Goal: Task Accomplishment & Management: Use online tool/utility

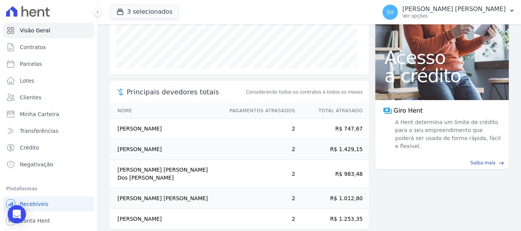
scroll to position [158, 0]
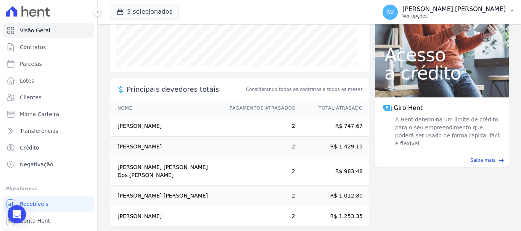
click at [431, 16] on p "Ver opções" at bounding box center [453, 16] width 103 height 6
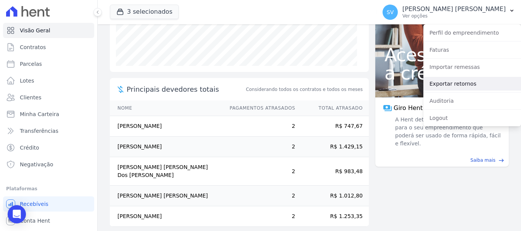
click at [445, 85] on link "Exportar retornos" at bounding box center [472, 84] width 98 height 14
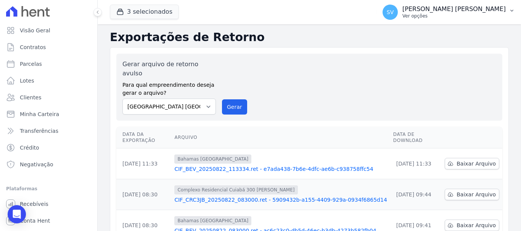
click at [457, 14] on p "Ver opções" at bounding box center [453, 16] width 103 height 6
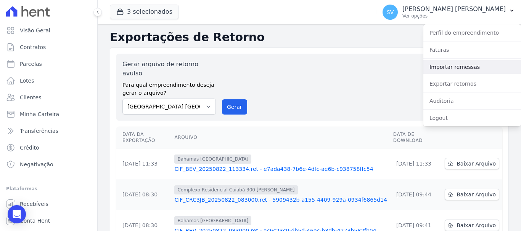
click at [453, 65] on link "Importar remessas" at bounding box center [472, 67] width 98 height 14
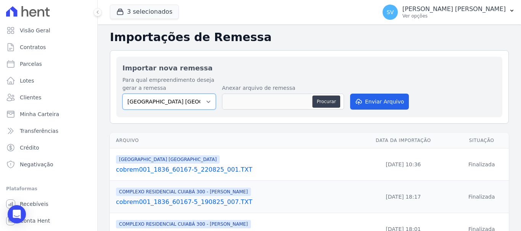
click at [208, 100] on select "BAHAMAS EAST VILLAGE COMPLEXO RESIDENCIAL CUIABÁ 300 - JOÃO DE BARRO IBIZA RESI…" at bounding box center [168, 102] width 93 height 16
click at [327, 104] on button "Procurar" at bounding box center [325, 102] width 27 height 12
click at [441, 1] on div "SV SHIRLEY VANESSA SOUSA ALVES Ver opções Perfil do empreendimento Faturas Impo…" at bounding box center [448, 12] width 144 height 24
click at [446, 13] on p "Ver opções" at bounding box center [453, 16] width 103 height 6
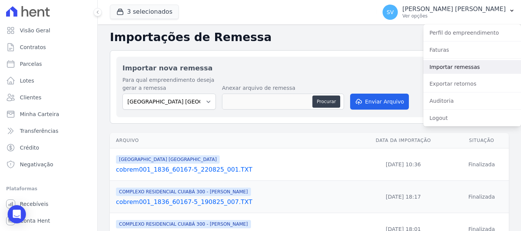
click at [452, 66] on link "Importar remessas" at bounding box center [472, 67] width 98 height 14
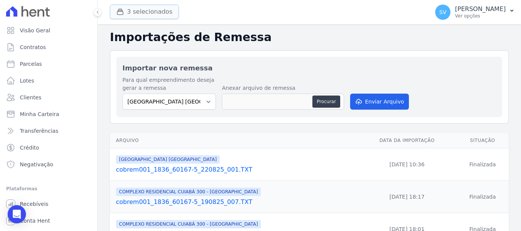
click at [149, 8] on button "3 selecionados" at bounding box center [144, 12] width 69 height 14
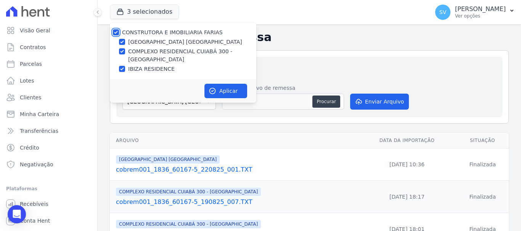
click at [116, 32] on input "CONSTRUTORA E IMOBILIARIA FARIAS" at bounding box center [116, 32] width 6 height 6
checkbox input "false"
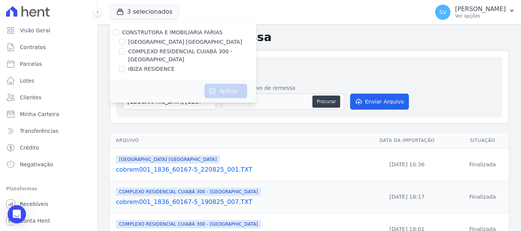
click at [126, 43] on div "[GEOGRAPHIC_DATA] [GEOGRAPHIC_DATA]" at bounding box center [183, 42] width 146 height 8
click at [123, 42] on input "[GEOGRAPHIC_DATA] [GEOGRAPHIC_DATA]" at bounding box center [122, 42] width 6 height 6
checkbox input "true"
click at [215, 84] on button "Aplicar" at bounding box center [225, 91] width 43 height 14
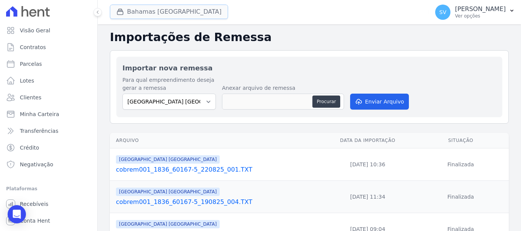
click at [149, 15] on button "Bahamas East Village" at bounding box center [169, 12] width 118 height 14
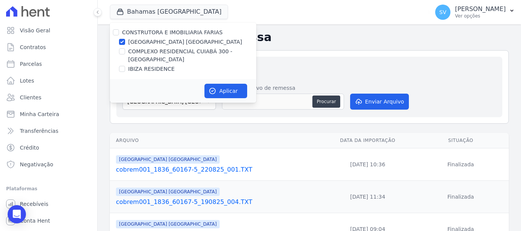
click at [126, 51] on div "COMPLEXO RESIDENCIAL CUIABÁ 300 - [PERSON_NAME]" at bounding box center [183, 56] width 146 height 16
drag, startPoint x: 123, startPoint y: 51, endPoint x: 117, endPoint y: 41, distance: 11.6
click at [123, 50] on input "COMPLEXO RESIDENCIAL CUIABÁ 300 - [PERSON_NAME]" at bounding box center [122, 51] width 6 height 6
checkbox input "true"
click at [118, 40] on div "[GEOGRAPHIC_DATA] [GEOGRAPHIC_DATA]" at bounding box center [183, 42] width 146 height 8
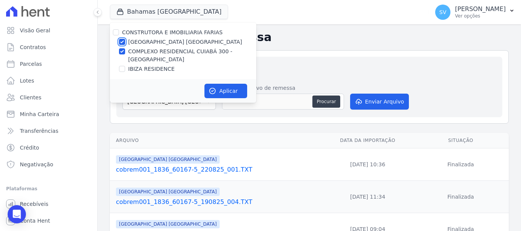
click at [123, 43] on input "[GEOGRAPHIC_DATA] [GEOGRAPHIC_DATA]" at bounding box center [122, 42] width 6 height 6
checkbox input "false"
click at [224, 92] on button "Aplicar" at bounding box center [225, 91] width 43 height 14
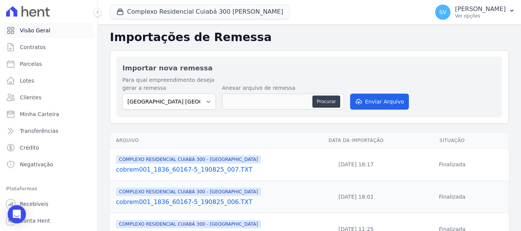
click at [48, 30] on link "Visão Geral" at bounding box center [48, 30] width 91 height 15
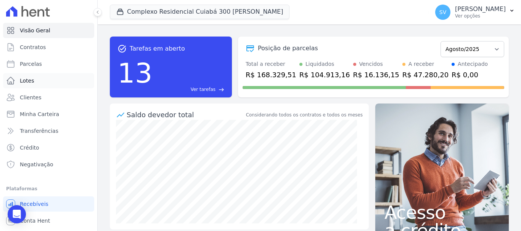
click at [51, 74] on link "Lotes" at bounding box center [48, 80] width 91 height 15
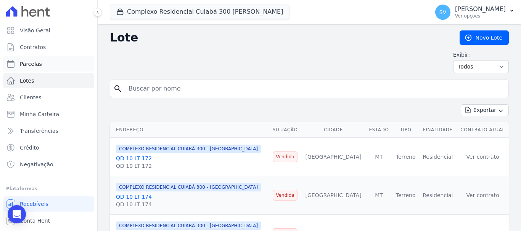
click at [51, 63] on link "Parcelas" at bounding box center [48, 63] width 91 height 15
select select
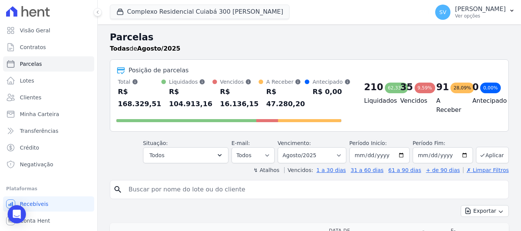
drag, startPoint x: 382, startPoint y: 90, endPoint x: 401, endPoint y: 90, distance: 18.3
click at [401, 90] on div "210 62,33% Liquidados 35 9,59% Vencidos 91 28,09% A Receber 0 0,00% Antecipado" at bounding box center [430, 101] width 144 height 47
click at [352, 58] on div "Parcelas Todas de Agosto/2025" at bounding box center [309, 44] width 399 height 29
drag, startPoint x: 167, startPoint y: 91, endPoint x: 197, endPoint y: 114, distance: 37.5
click at [197, 114] on div "Total Soma das parcelas pagas, vencidas, em aberto e agendadas. Não considera p…" at bounding box center [228, 101] width 225 height 47
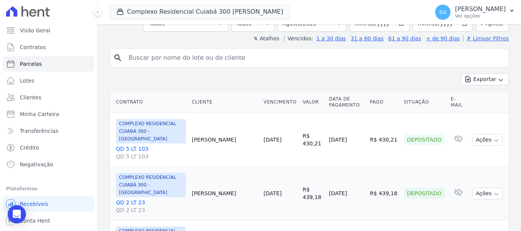
scroll to position [76, 0]
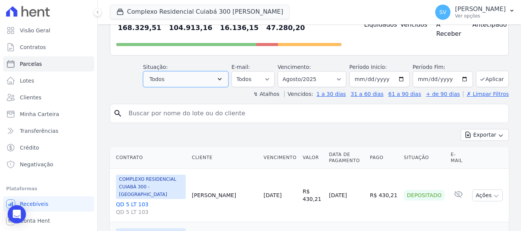
click at [199, 80] on button "Todos" at bounding box center [185, 79] width 85 height 16
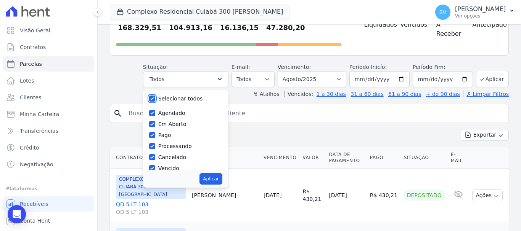
click at [155, 100] on input "Selecionar todos" at bounding box center [152, 99] width 6 height 6
checkbox input "false"
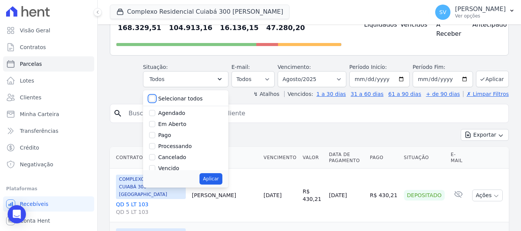
checkbox input "false"
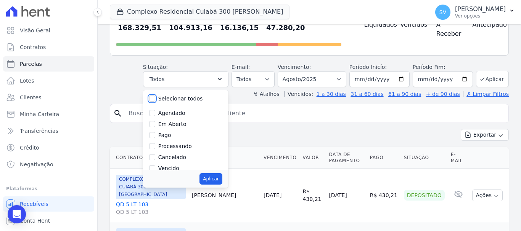
checkbox input "false"
click at [155, 125] on input "Em Aberto" at bounding box center [152, 124] width 6 height 6
checkbox input "true"
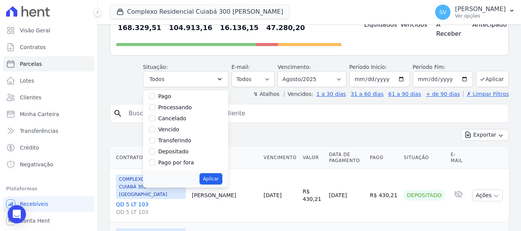
scroll to position [51, 0]
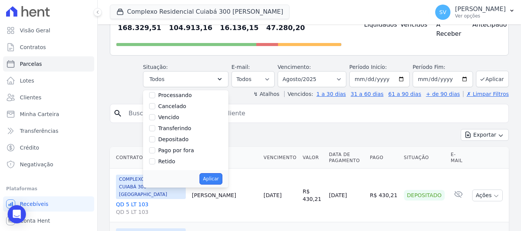
click at [208, 176] on button "Aplicar" at bounding box center [210, 178] width 22 height 11
select select "pending"
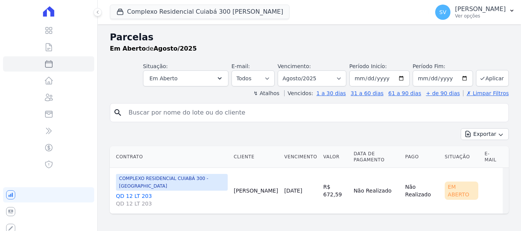
select select
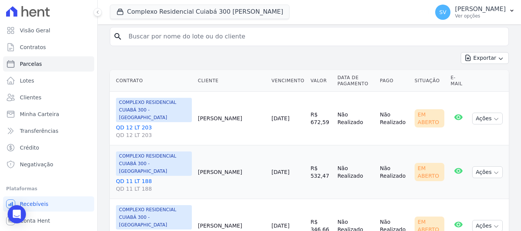
scroll to position [114, 0]
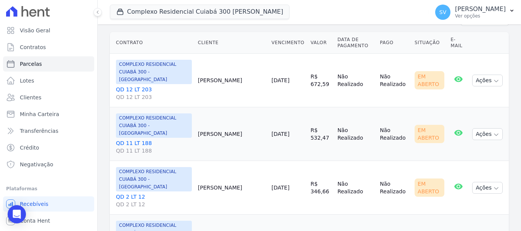
drag, startPoint x: 217, startPoint y: 70, endPoint x: 241, endPoint y: 80, distance: 26.3
click at [241, 80] on td "Andrea Amorim" at bounding box center [232, 81] width 74 height 54
click at [228, 60] on td "Andrea Amorim" at bounding box center [232, 81] width 74 height 54
click at [214, 73] on td "Andrea Amorim" at bounding box center [232, 81] width 74 height 54
drag, startPoint x: 221, startPoint y: 73, endPoint x: 237, endPoint y: 83, distance: 19.7
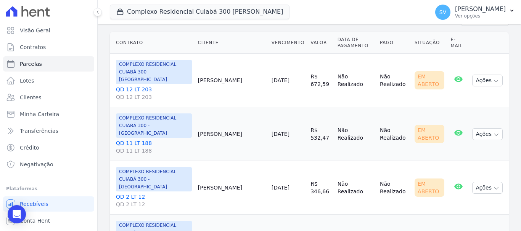
click at [237, 83] on td "Andrea Amorim" at bounding box center [232, 81] width 74 height 54
copy td "Andrea Amorim"
click at [217, 122] on td "Cesar Silva" at bounding box center [232, 134] width 74 height 54
drag, startPoint x: 214, startPoint y: 120, endPoint x: 248, endPoint y: 124, distance: 34.1
click at [248, 124] on td "Cesar Silva" at bounding box center [232, 134] width 74 height 54
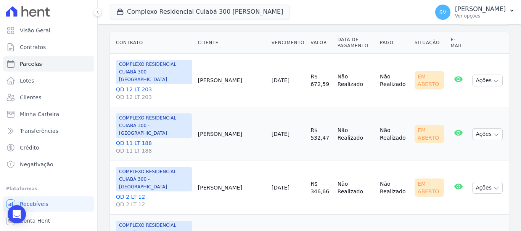
copy td "Cesar Silva"
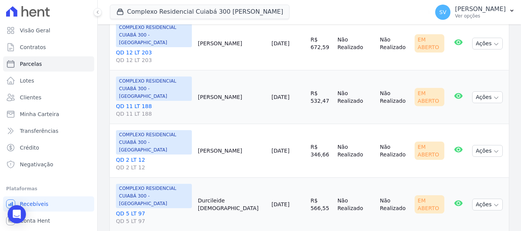
scroll to position [191, 0]
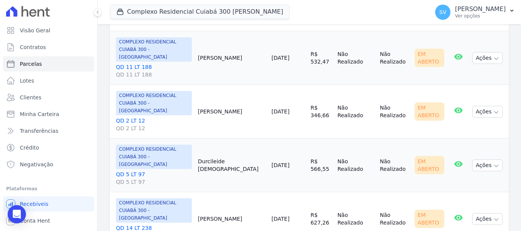
drag, startPoint x: 214, startPoint y: 93, endPoint x: 244, endPoint y: 88, distance: 29.8
click at [244, 88] on td "Cinthia Silva" at bounding box center [232, 112] width 74 height 54
copy td "Cinthia Silva"
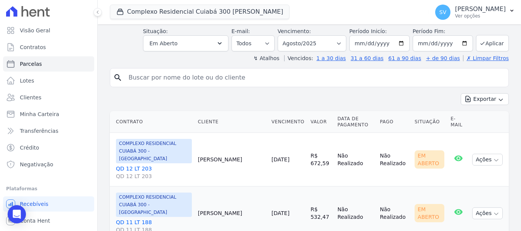
scroll to position [0, 0]
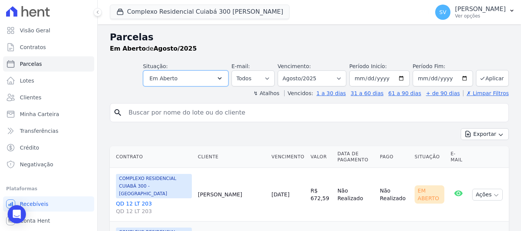
drag, startPoint x: 170, startPoint y: 78, endPoint x: 236, endPoint y: 141, distance: 91.1
click at [170, 79] on span "Em Aberto" at bounding box center [163, 78] width 28 height 9
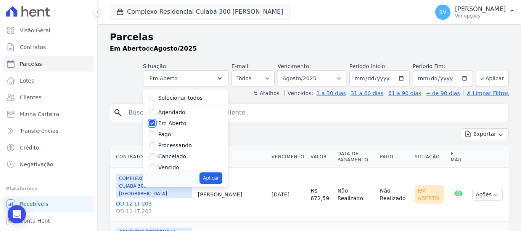
click at [155, 123] on input "Em Aberto" at bounding box center [152, 123] width 6 height 6
checkbox input "false"
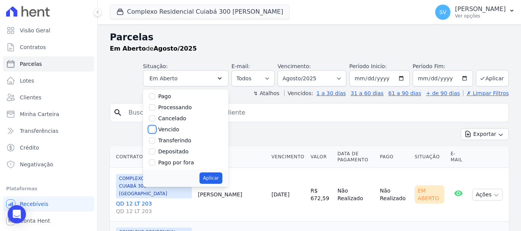
click at [155, 131] on input "Vencido" at bounding box center [152, 130] width 6 height 6
checkbox input "true"
drag, startPoint x: 214, startPoint y: 177, endPoint x: 188, endPoint y: 153, distance: 35.3
click at [214, 177] on button "Aplicar" at bounding box center [210, 178] width 22 height 11
select select "overdue"
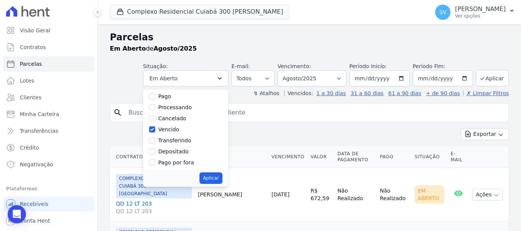
scroll to position [14, 0]
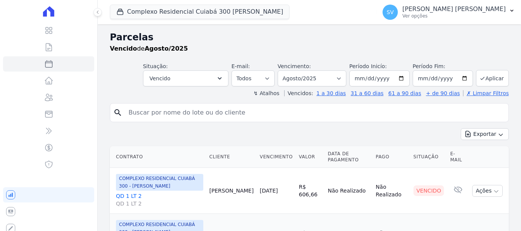
select select
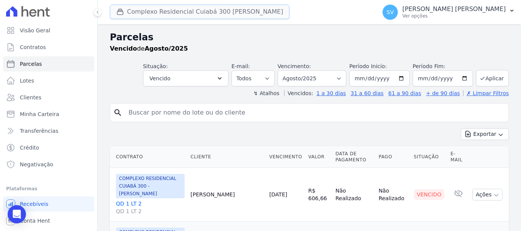
click at [196, 14] on button "Complexo Residencial Cuiabá 300 [PERSON_NAME]" at bounding box center [200, 12] width 180 height 14
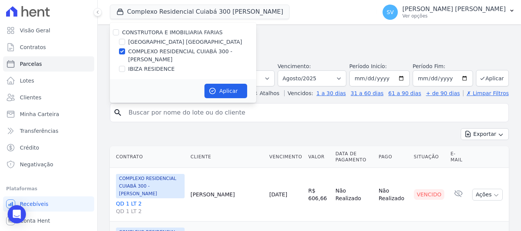
click at [332, 38] on h2 "Parcelas" at bounding box center [309, 37] width 399 height 14
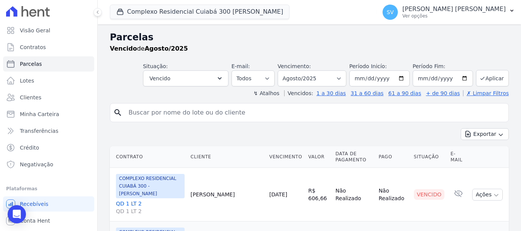
scroll to position [76, 0]
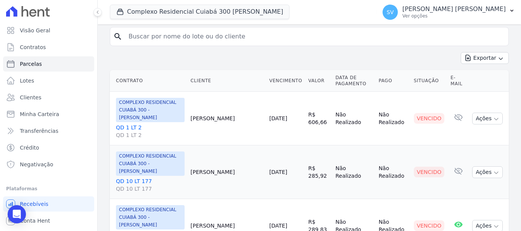
drag, startPoint x: 210, startPoint y: 114, endPoint x: 250, endPoint y: 116, distance: 40.5
click at [250, 116] on tr "COMPLEXO RESIDENCIAL CUIABÁ 300 - [PERSON_NAME] QD 1 LT 2 QD 1 LT 2 [PERSON_NAM…" at bounding box center [309, 119] width 399 height 54
click at [244, 98] on td "[PERSON_NAME]" at bounding box center [227, 119] width 79 height 54
click at [247, 107] on td "[PERSON_NAME]" at bounding box center [227, 119] width 79 height 54
drag, startPoint x: 249, startPoint y: 115, endPoint x: 215, endPoint y: 110, distance: 34.3
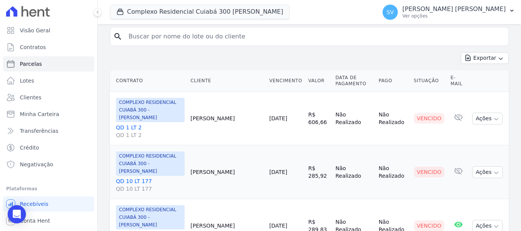
click at [215, 110] on td "[PERSON_NAME]" at bounding box center [227, 119] width 79 height 54
copy td "[PERSON_NAME]"
drag, startPoint x: 215, startPoint y: 162, endPoint x: 260, endPoint y: 157, distance: 46.0
click at [260, 157] on tr "COMPLEXO RESIDENCIAL CUIABÁ 300 - JOÃO DE BARRO QD 10 LT 177 QD 10 LT 177 Adels…" at bounding box center [309, 173] width 399 height 54
copy tr "[PERSON_NAME]"
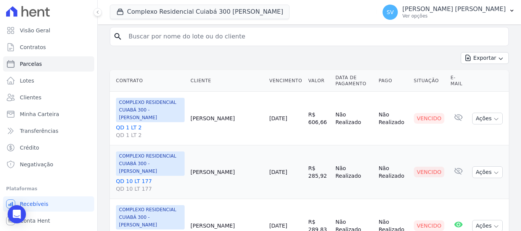
drag, startPoint x: 222, startPoint y: 210, endPoint x: 255, endPoint y: 207, distance: 32.9
click at [255, 207] on td "[PERSON_NAME]" at bounding box center [227, 226] width 79 height 54
copy td "[PERSON_NAME]"
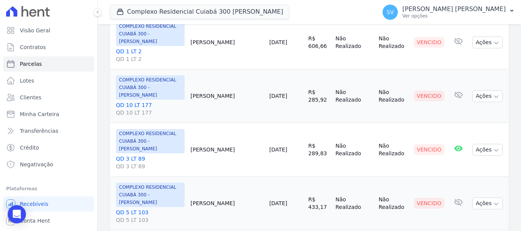
scroll to position [191, 0]
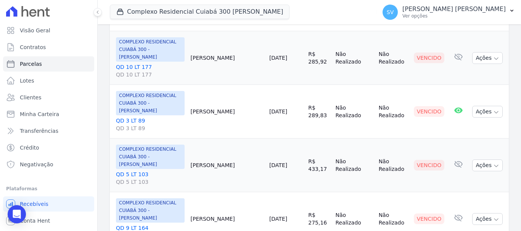
drag, startPoint x: 217, startPoint y: 137, endPoint x: 238, endPoint y: 141, distance: 21.6
click at [245, 139] on td "[PERSON_NAME]" at bounding box center [227, 166] width 79 height 54
copy td "[PERSON_NAME]"
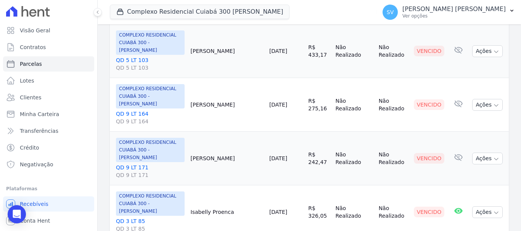
drag, startPoint x: 218, startPoint y: 69, endPoint x: 246, endPoint y: 69, distance: 28.2
click at [246, 78] on td "Deivid Costa" at bounding box center [227, 105] width 79 height 54
copy td "Deivid Costa"
drag, startPoint x: 215, startPoint y: 112, endPoint x: 240, endPoint y: 119, distance: 26.2
click at [240, 132] on td "[PERSON_NAME]" at bounding box center [227, 159] width 79 height 54
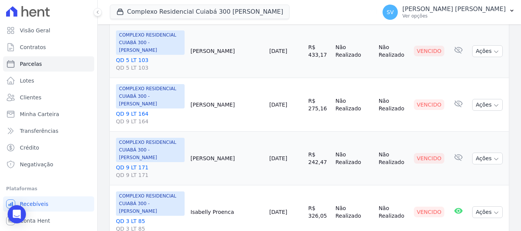
copy td "[PERSON_NAME]"
drag, startPoint x: 216, startPoint y: 160, endPoint x: 237, endPoint y: 167, distance: 21.9
click at [239, 186] on td "Isabelly Proenca" at bounding box center [227, 213] width 79 height 54
copy td "Isabelly Proenca"
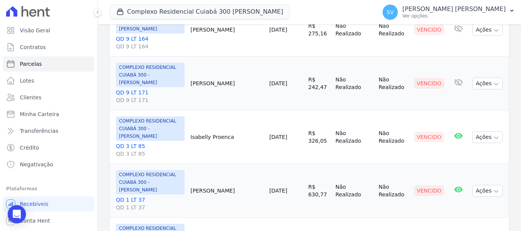
scroll to position [381, 0]
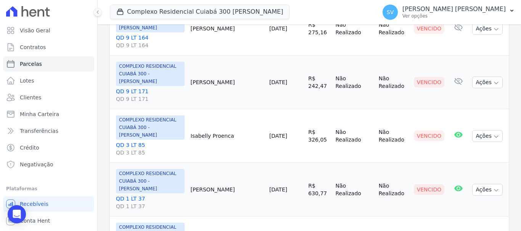
drag, startPoint x: 214, startPoint y: 132, endPoint x: 237, endPoint y: 132, distance: 22.5
click at [249, 163] on td "[PERSON_NAME]" at bounding box center [227, 190] width 79 height 54
copy td "[PERSON_NAME]"
drag, startPoint x: 216, startPoint y: 174, endPoint x: 226, endPoint y: 177, distance: 11.0
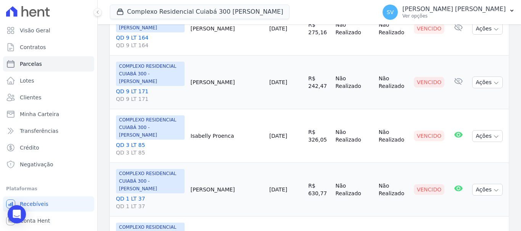
copy td "[PERSON_NAME]"
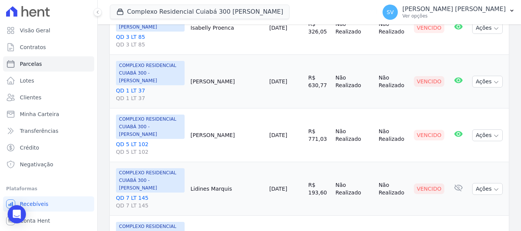
scroll to position [495, 0]
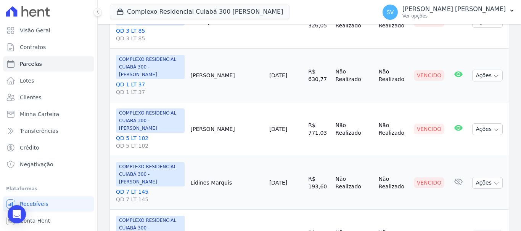
drag, startPoint x: 213, startPoint y: 109, endPoint x: 254, endPoint y: 113, distance: 41.0
click at [256, 156] on tr "COMPLEXO RESIDENCIAL CUIABÁ 300 - JOÃO DE BARRO QD 7 LT 145 QD 7 LT 145 Lidines…" at bounding box center [309, 183] width 399 height 54
copy tr "Lidines Marquis"
drag, startPoint x: 213, startPoint y: 157, endPoint x: 244, endPoint y: 151, distance: 30.6
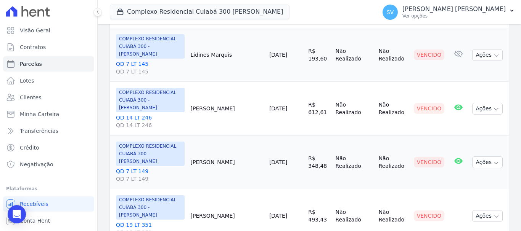
scroll to position [686, 0]
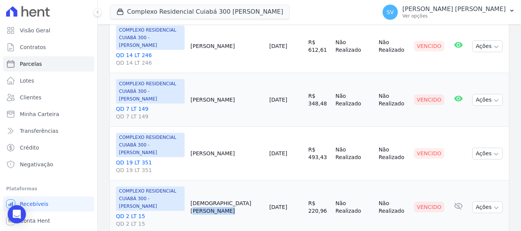
drag, startPoint x: 215, startPoint y: 104, endPoint x: 260, endPoint y: 110, distance: 45.4
click at [260, 181] on tr "COMPLEXO RESIDENCIAL CUIABÁ 300 - JOÃO DE BARRO QD 2 LT 15 QD 2 LT 15 Cristiane…" at bounding box center [309, 208] width 399 height 54
drag, startPoint x: 239, startPoint y: 149, endPoint x: 217, endPoint y: 150, distance: 21.4
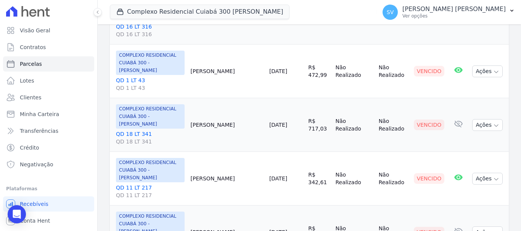
scroll to position [991, 0]
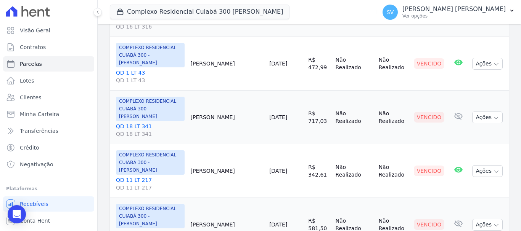
drag, startPoint x: 216, startPoint y: 121, endPoint x: 244, endPoint y: 108, distance: 30.5
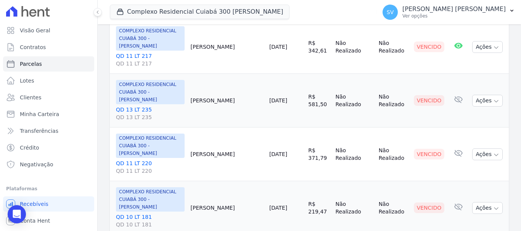
scroll to position [1123, 0]
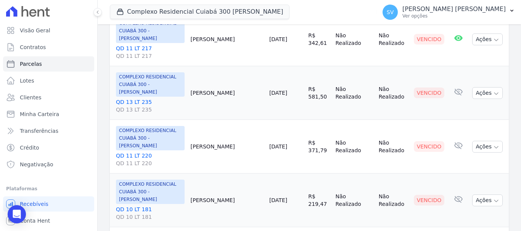
select select
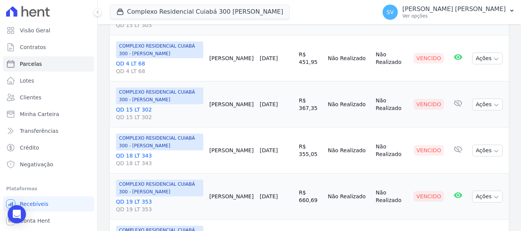
scroll to position [229, 0]
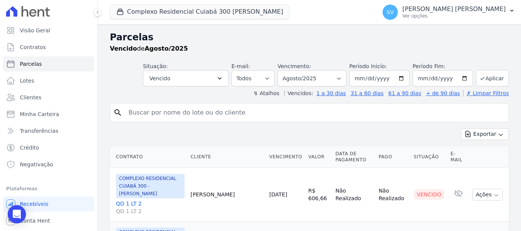
select select
click at [45, 101] on link "Clientes" at bounding box center [48, 97] width 91 height 15
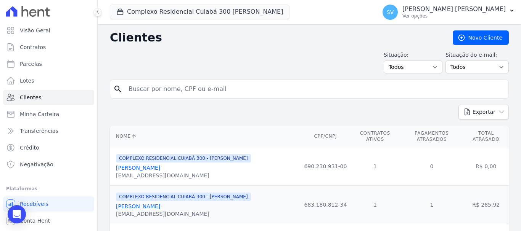
click at [201, 92] on input "search" at bounding box center [314, 89] width 381 height 15
paste input "[PERSON_NAME] dos [PERSON_NAME]*"
drag, startPoint x: 127, startPoint y: 98, endPoint x: 89, endPoint y: 93, distance: 38.8
click at [89, 93] on div "Visão Geral Contratos [GEOGRAPHIC_DATA] Lotes Clientes Minha Carteira Transferê…" at bounding box center [260, 115] width 521 height 231
type input "[PERSON_NAME],"
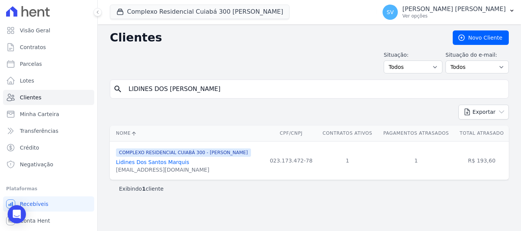
drag, startPoint x: 218, startPoint y: 82, endPoint x: 110, endPoint y: 88, distance: 108.0
click at [109, 88] on div "Clientes [GEOGRAPHIC_DATA] Situação: Todos Adimplentes Inadimplentes Situação d…" at bounding box center [309, 127] width 423 height 207
click at [45, 59] on link "Parcelas" at bounding box center [48, 63] width 91 height 15
select select
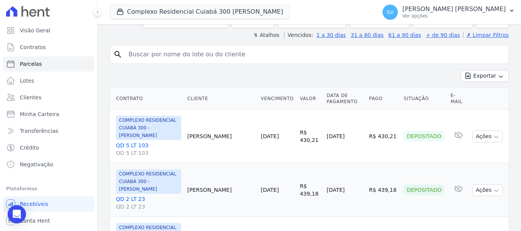
scroll to position [152, 0]
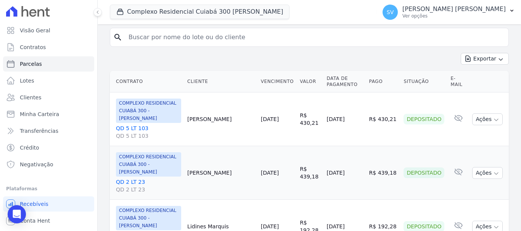
click at [240, 35] on input "search" at bounding box center [314, 37] width 381 height 15
paste input "LIDINES DOS SANTOS MARQUIS"
type input "LIDINES DOS SANTOS MARQUIS"
select select
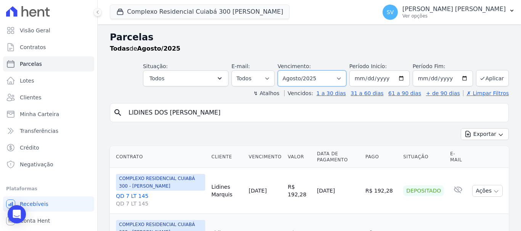
drag, startPoint x: 333, startPoint y: 78, endPoint x: 328, endPoint y: 79, distance: 5.2
click at [331, 79] on select "Filtrar por período ──────── Todos os meses Abril/2024 Maio/2024 Junho/2024 Jul…" at bounding box center [311, 79] width 69 height 16
select select "07/2025"
click at [282, 71] on select "Filtrar por período ──────── Todos os meses Abril/2024 Maio/2024 Junho/2024 Jul…" at bounding box center [311, 79] width 69 height 16
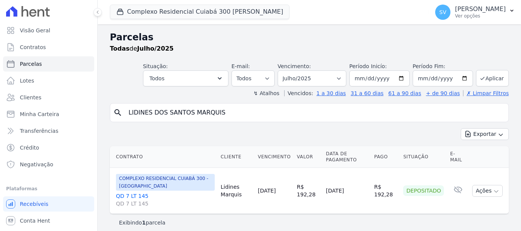
select select
click at [361, 115] on input "LIDINES DOS SANTOS MARQUIS" at bounding box center [314, 112] width 381 height 15
select select
click at [317, 76] on select "Filtrar por período ──────── Todos os meses Abril/2024 Maio/2024 Junho/2024 Jul…" at bounding box center [311, 79] width 69 height 16
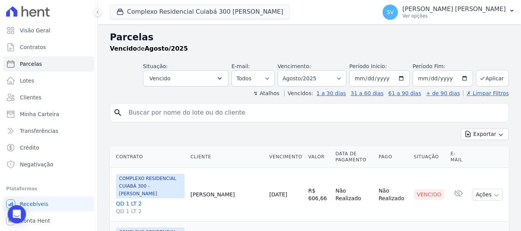
select select
click at [64, 98] on link "Clientes" at bounding box center [48, 97] width 91 height 15
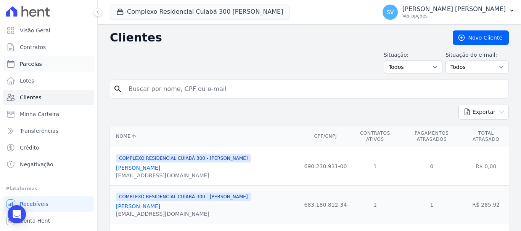
click at [50, 67] on link "Parcelas" at bounding box center [48, 63] width 91 height 15
click at [53, 64] on link "Parcelas" at bounding box center [48, 63] width 91 height 15
select select
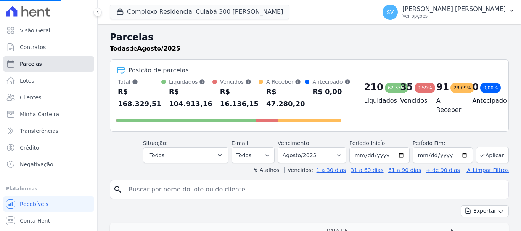
drag, startPoint x: 41, startPoint y: 65, endPoint x: 48, endPoint y: 58, distance: 10.0
click at [41, 66] on link "Parcelas" at bounding box center [48, 63] width 91 height 15
select select
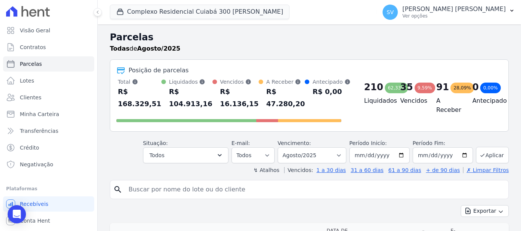
drag, startPoint x: 203, startPoint y: 180, endPoint x: 204, endPoint y: 188, distance: 7.7
click at [204, 189] on input "search" at bounding box center [314, 189] width 381 height 15
click at [169, 192] on input "search" at bounding box center [314, 189] width 381 height 15
type input "THAMIRES [PERSON_NAME]"
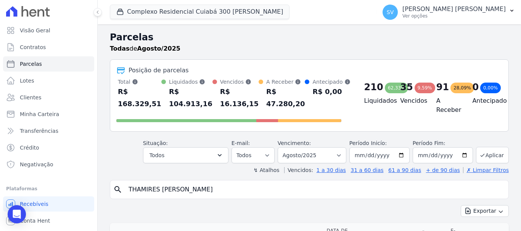
select select
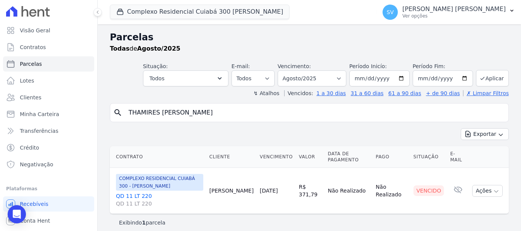
scroll to position [6, 0]
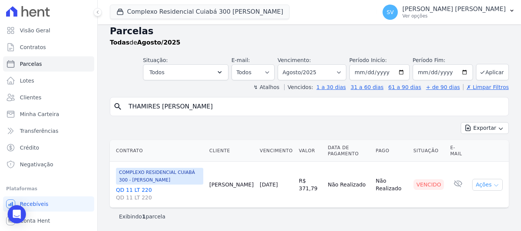
click at [493, 185] on icon "button" at bounding box center [496, 186] width 6 height 6
click at [479, 199] on link "Ver boleto" at bounding box center [483, 203] width 73 height 14
